Goal: Information Seeking & Learning: Understand process/instructions

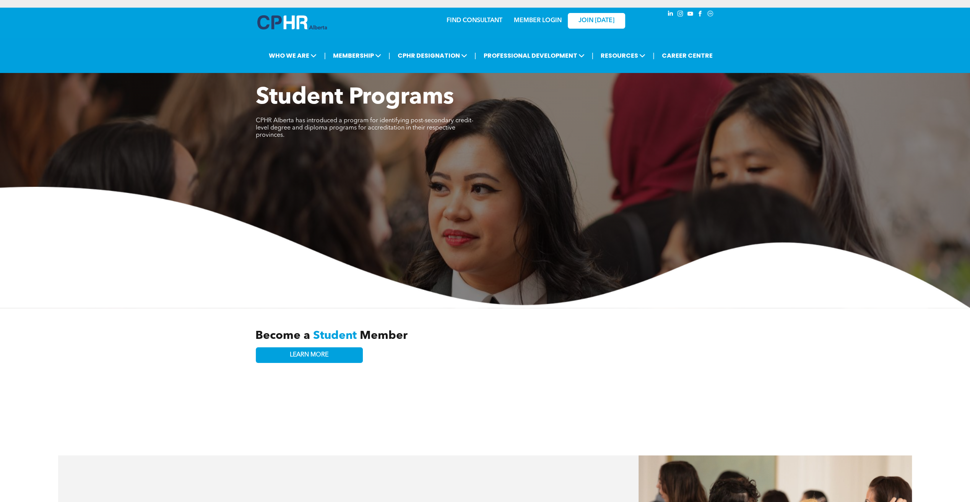
click at [508, 298] on img at bounding box center [485, 247] width 970 height 121
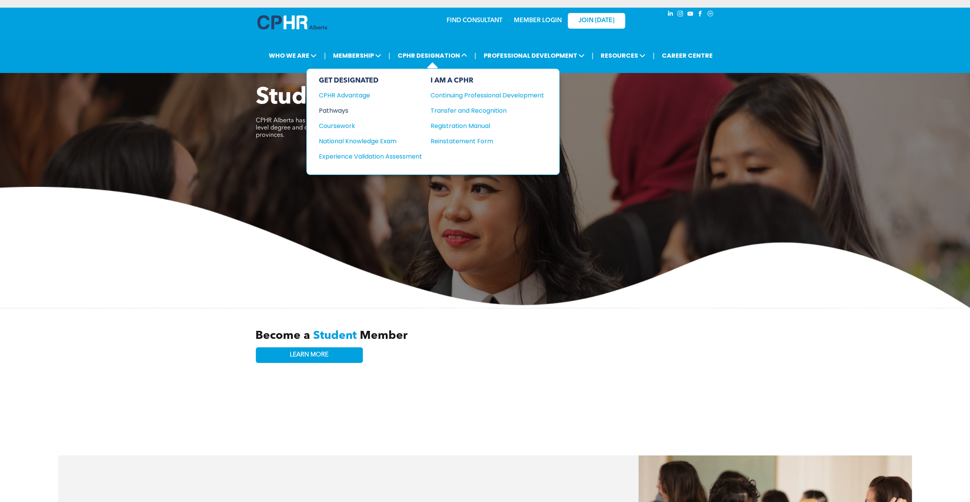
click at [329, 107] on div "Pathways" at bounding box center [365, 111] width 93 height 10
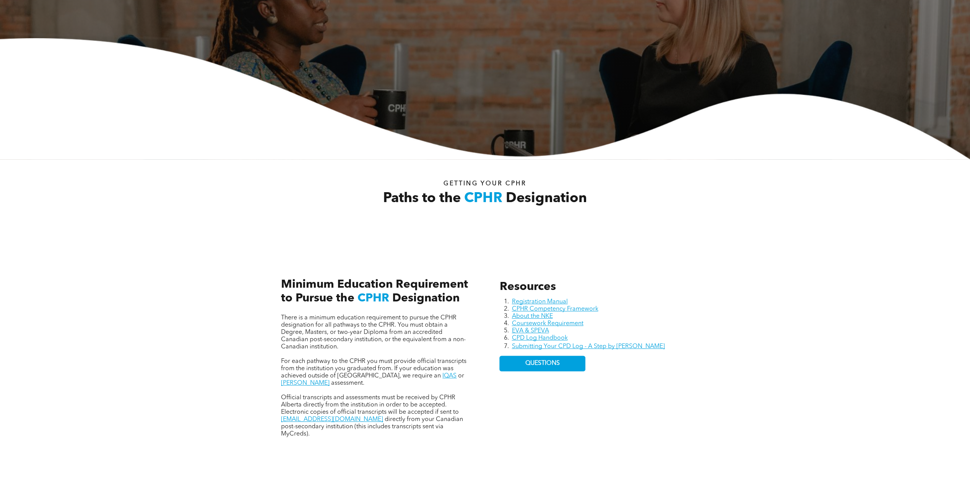
scroll to position [191, 0]
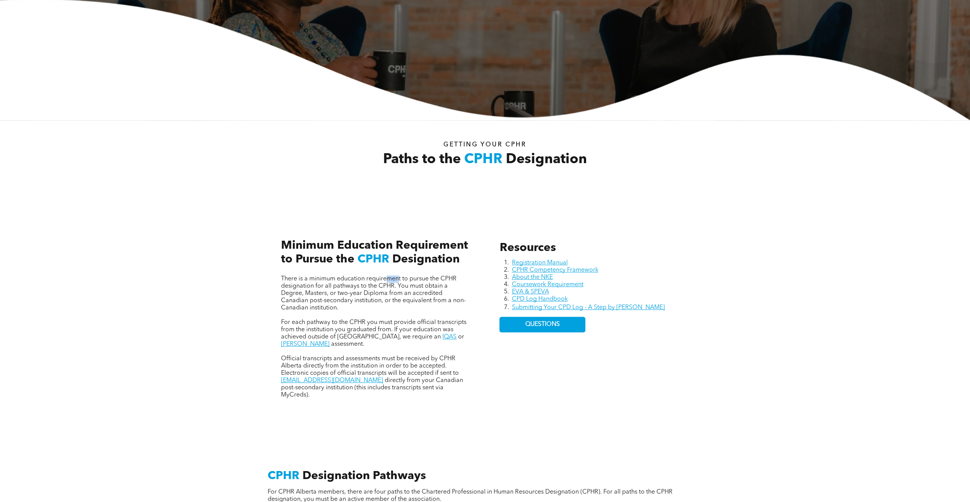
drag, startPoint x: 388, startPoint y: 282, endPoint x: 399, endPoint y: 281, distance: 11.9
click at [399, 281] on span "There is a minimum education requirement to pursue the CPHR designation for all…" at bounding box center [373, 293] width 185 height 35
drag, startPoint x: 399, startPoint y: 281, endPoint x: 400, endPoint y: 291, distance: 10.0
click at [400, 291] on span "There is a minimum education requirement to pursue the CPHR designation for all…" at bounding box center [373, 293] width 185 height 35
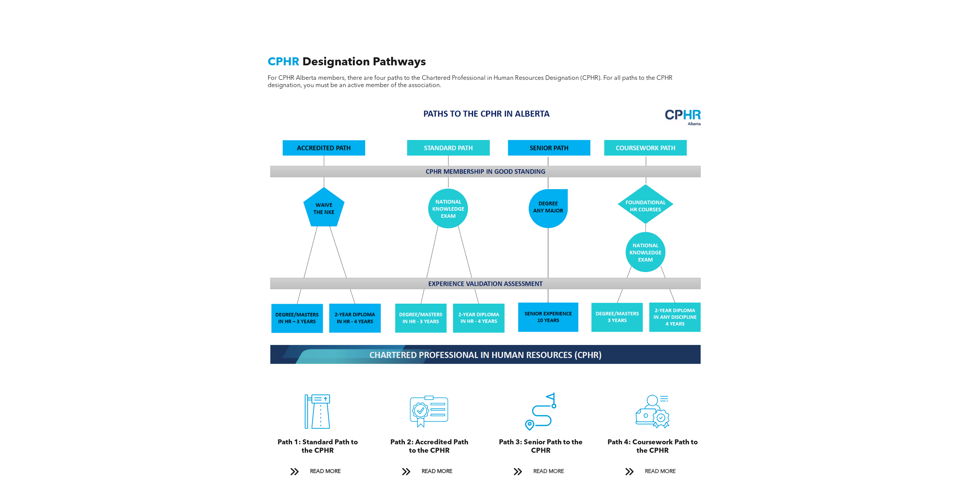
scroll to position [611, 0]
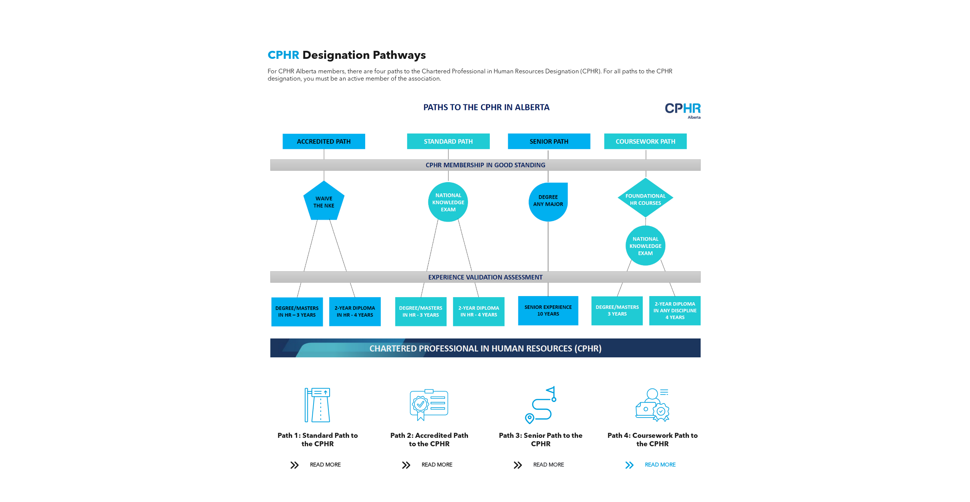
click at [660, 463] on span "READ MORE" at bounding box center [660, 465] width 36 height 14
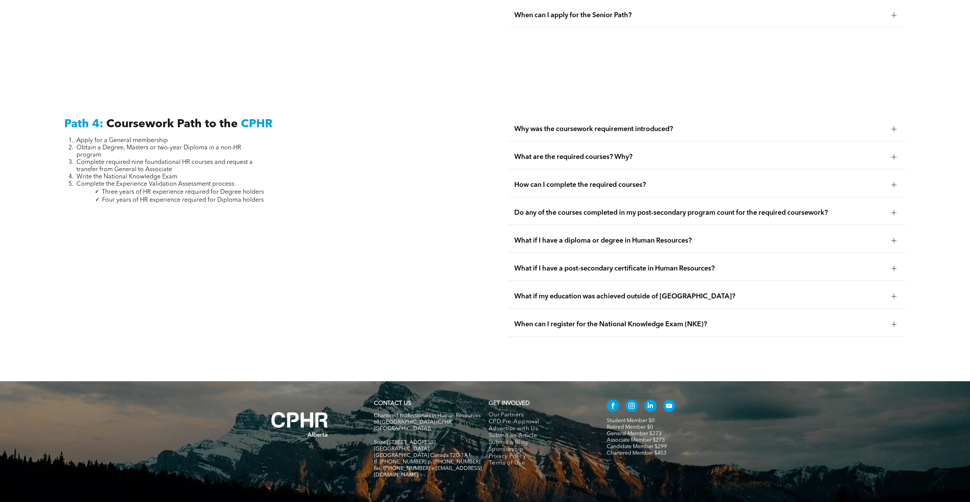
scroll to position [2303, 0]
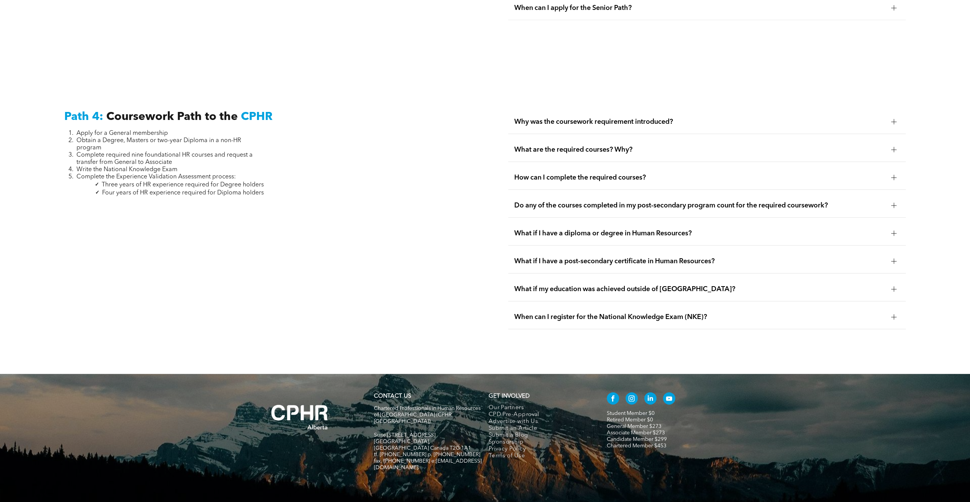
click at [618, 113] on div "Why was the coursework requirement introduced?" at bounding box center [706, 122] width 397 height 24
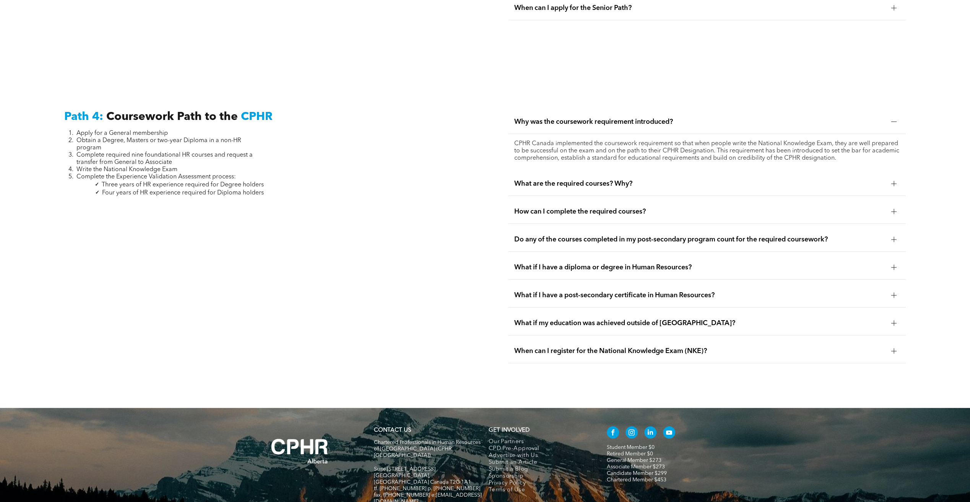
click at [635, 118] on span "Why was the coursework requirement introduced?" at bounding box center [699, 122] width 371 height 8
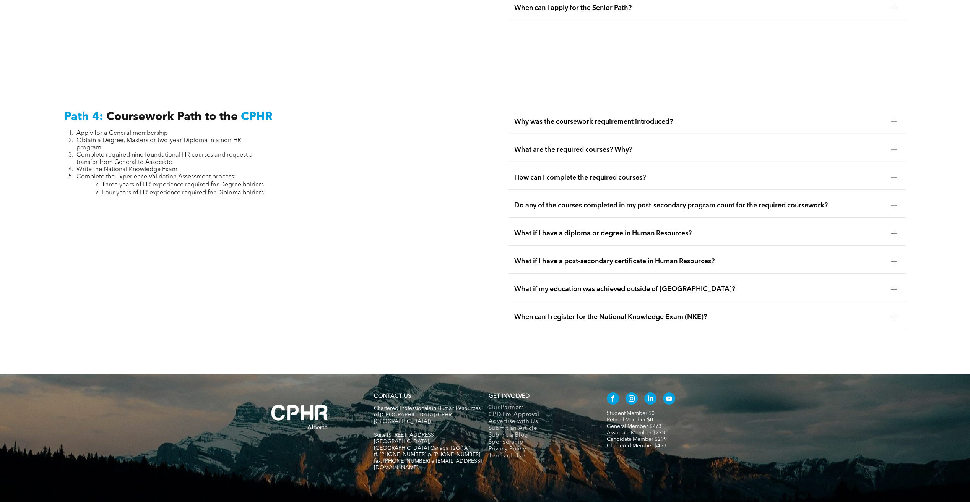
click at [621, 146] on span "What are the required courses? Why?" at bounding box center [699, 150] width 371 height 8
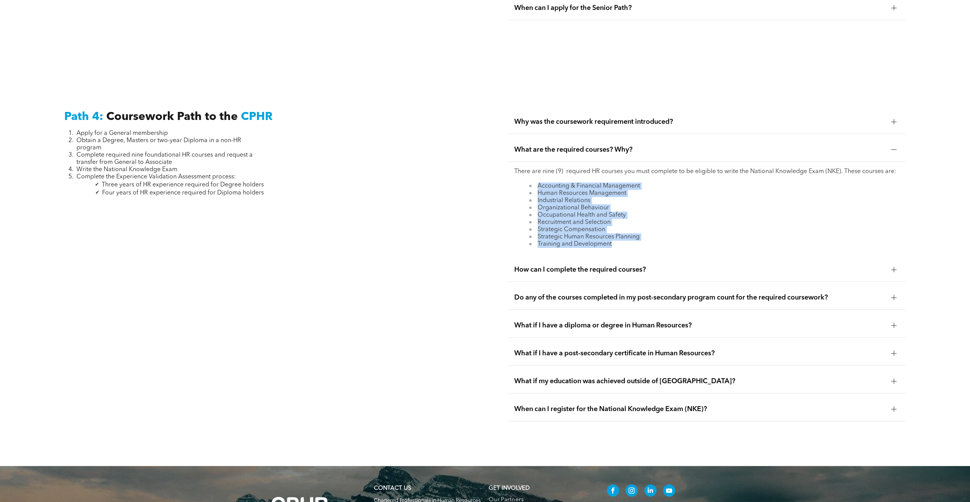
drag, startPoint x: 622, startPoint y: 232, endPoint x: 529, endPoint y: 168, distance: 112.9
click at [529, 183] on ul "Accounting & Financial Management Human Resources Management Industrial Relatio…" at bounding box center [706, 215] width 385 height 65
drag, startPoint x: 529, startPoint y: 168, endPoint x: 511, endPoint y: 175, distance: 19.6
click at [511, 175] on div "There are nine (9) required HR courses you must complete to be eligible to writ…" at bounding box center [706, 208] width 397 height 92
click at [624, 266] on span "How can I complete the required courses?" at bounding box center [699, 270] width 371 height 8
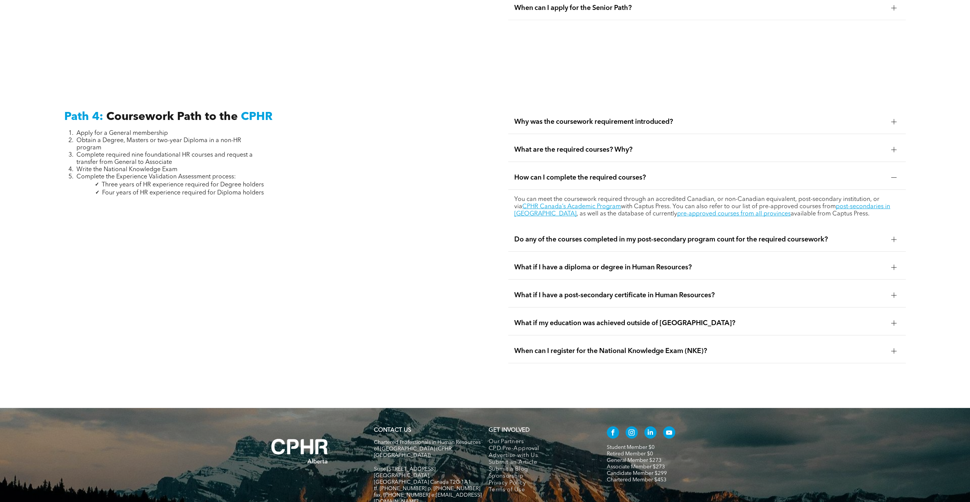
click at [639, 235] on span "Do any of the courses completed in my post-secondary program count for the requ…" at bounding box center [699, 239] width 371 height 8
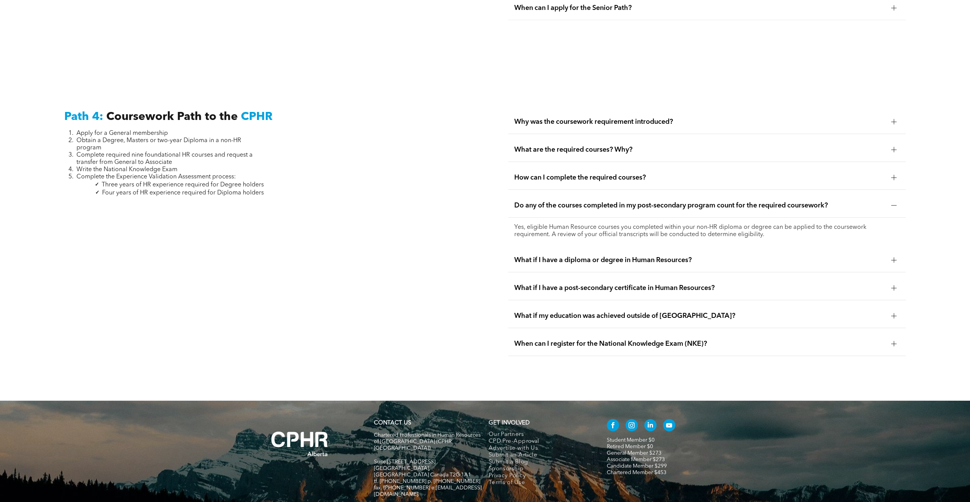
click at [645, 256] on span "What if I have a diploma or degree in Human Resources?" at bounding box center [699, 260] width 371 height 8
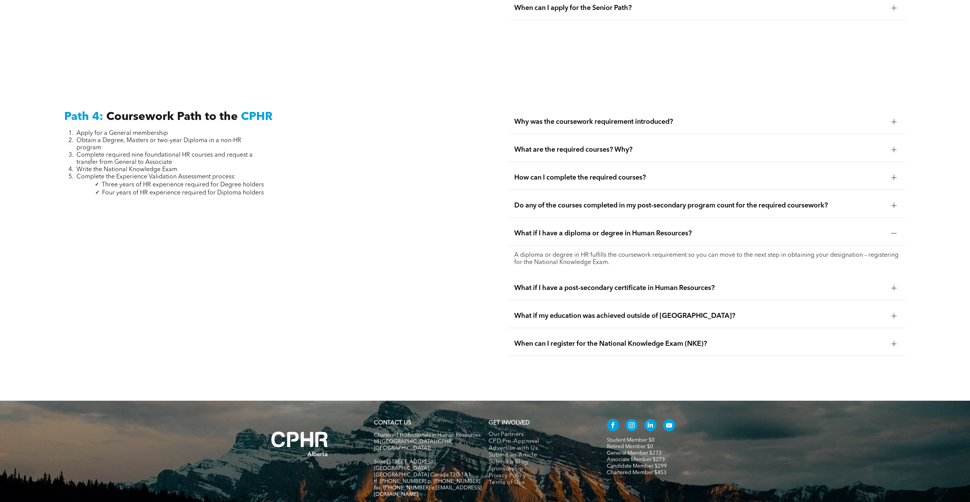
click at [714, 276] on div "What if I have a post-secondary certificate in Human Resources?" at bounding box center [706, 288] width 397 height 24
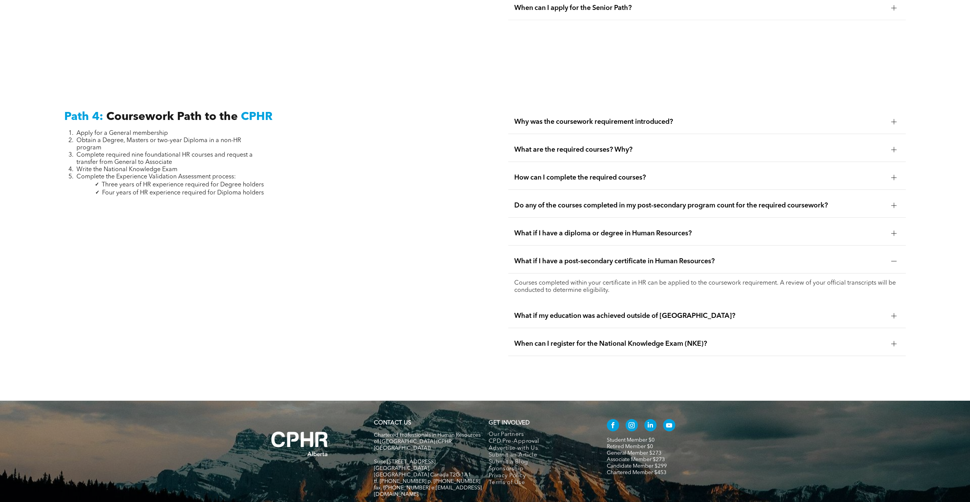
click at [698, 312] on span "What if my education was achieved outside of [GEOGRAPHIC_DATA]?" at bounding box center [699, 316] width 371 height 8
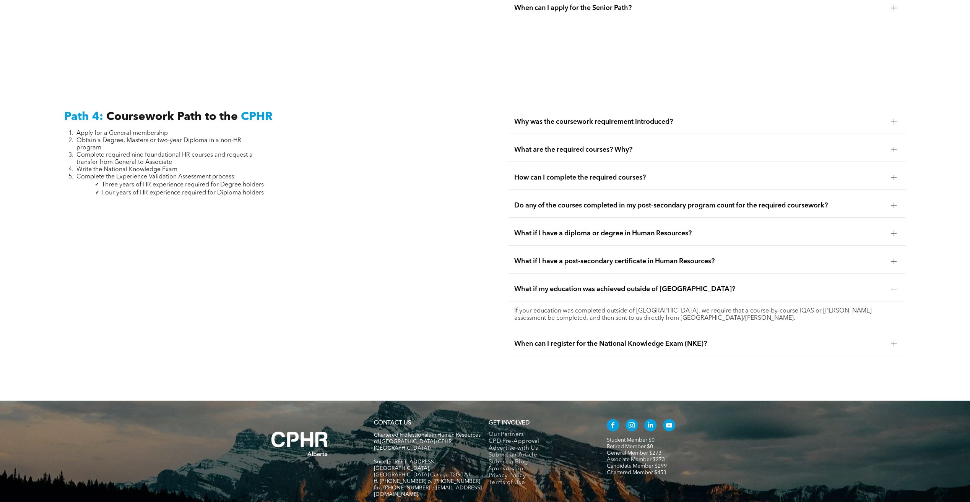
click at [704, 332] on div "When can I register for the National Knowledge Exam (NKE)?" at bounding box center [706, 344] width 397 height 24
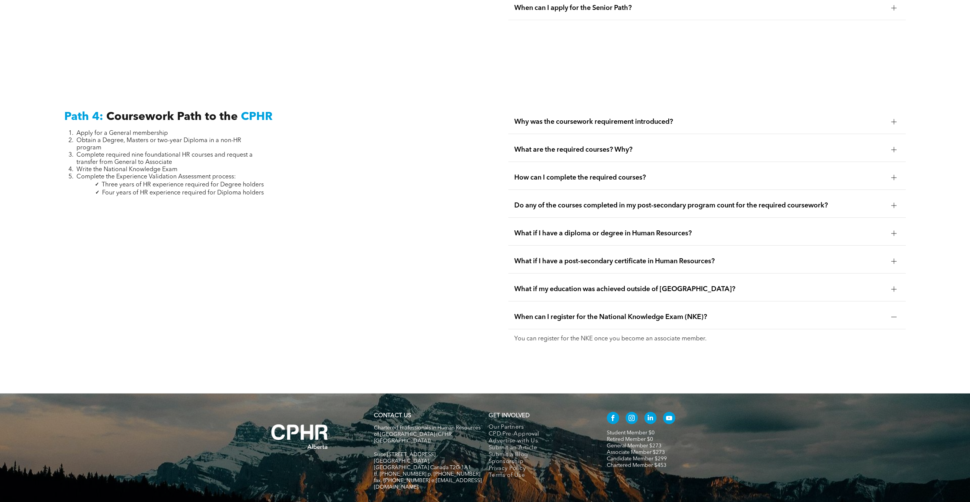
click at [713, 313] on span "When can I register for the National Knowledge Exam (NKE)?" at bounding box center [699, 317] width 371 height 8
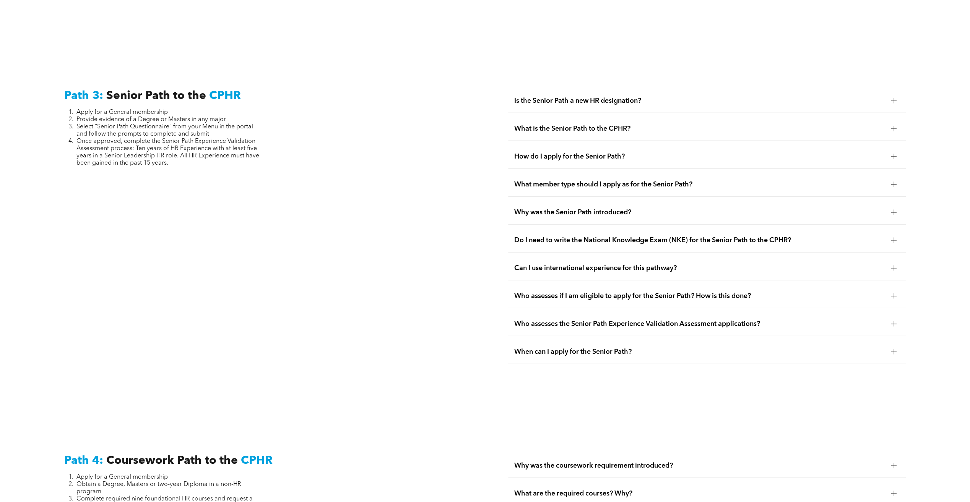
scroll to position [2189, 0]
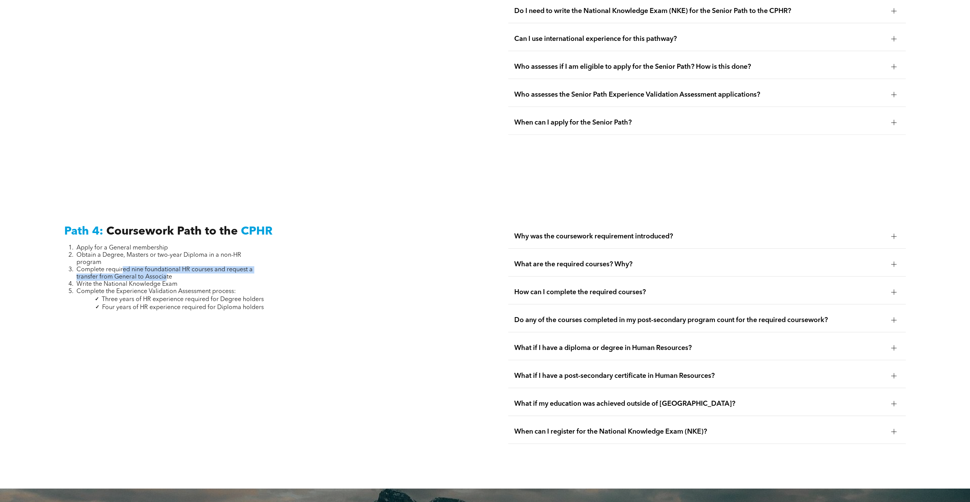
drag, startPoint x: 123, startPoint y: 256, endPoint x: 166, endPoint y: 262, distance: 43.2
click at [166, 267] on span "Complete required nine foundational HR courses and request a transfer from Gene…" at bounding box center [164, 273] width 176 height 13
drag, startPoint x: 166, startPoint y: 262, endPoint x: 178, endPoint y: 268, distance: 14.2
click at [180, 281] on li "Write the National Knowledge Exam" at bounding box center [169, 284] width 187 height 7
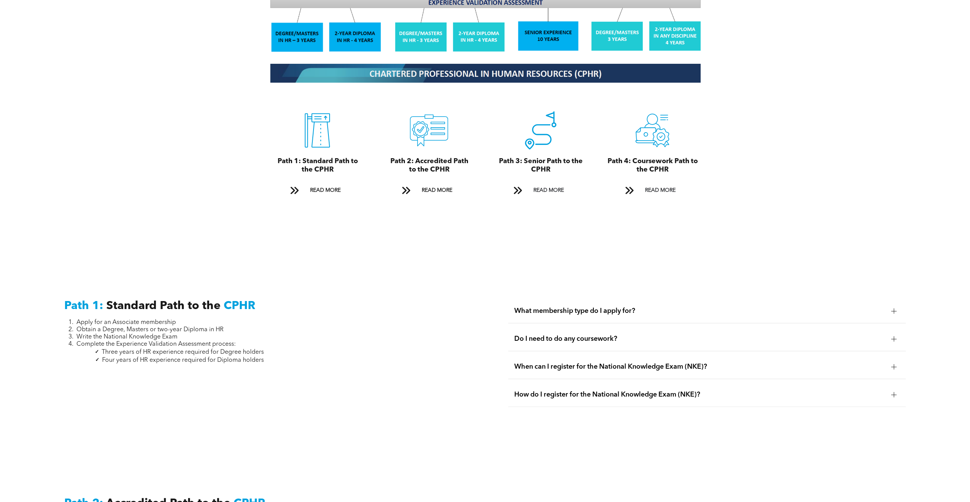
scroll to position [889, 0]
